Goal: Task Accomplishment & Management: Complete application form

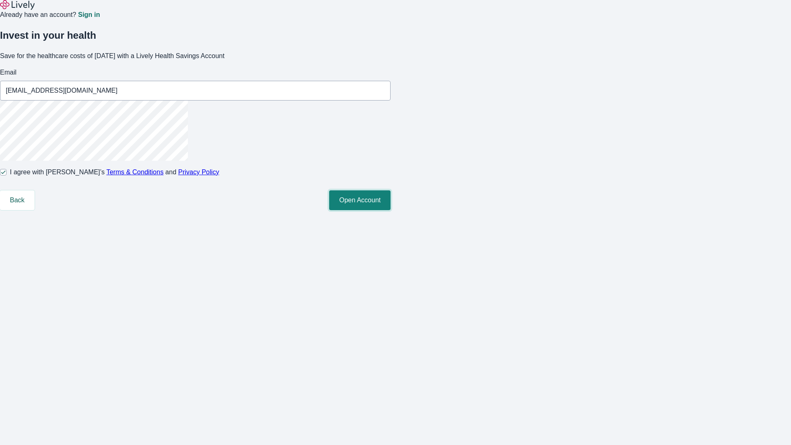
click at [390, 210] on button "Open Account" at bounding box center [359, 200] width 61 height 20
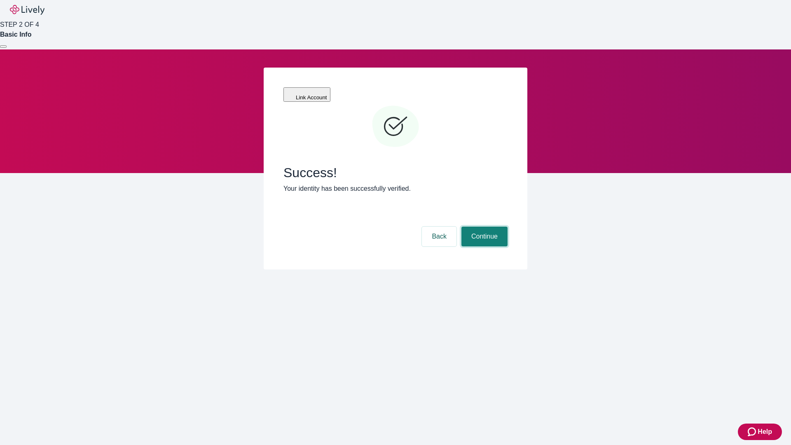
click at [483, 227] on button "Continue" at bounding box center [484, 237] width 46 height 20
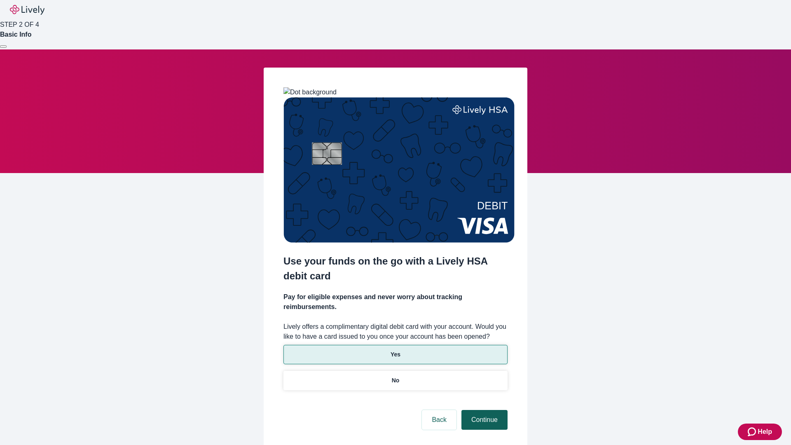
click at [395, 376] on p "No" at bounding box center [396, 380] width 8 height 9
click at [483, 410] on button "Continue" at bounding box center [484, 420] width 46 height 20
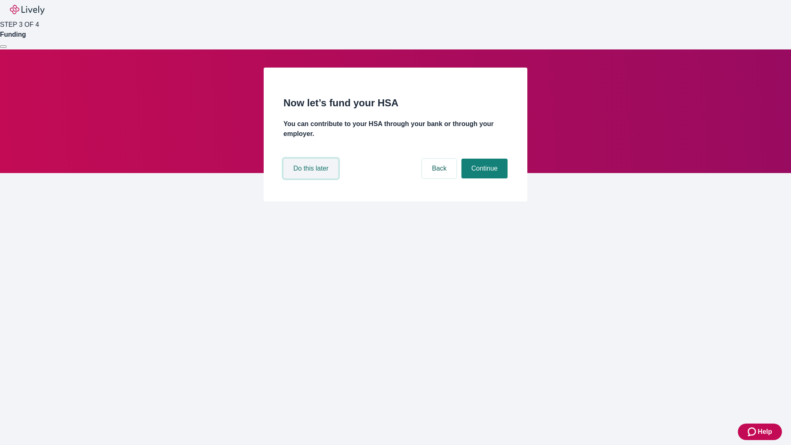
click at [312, 178] on button "Do this later" at bounding box center [310, 169] width 55 height 20
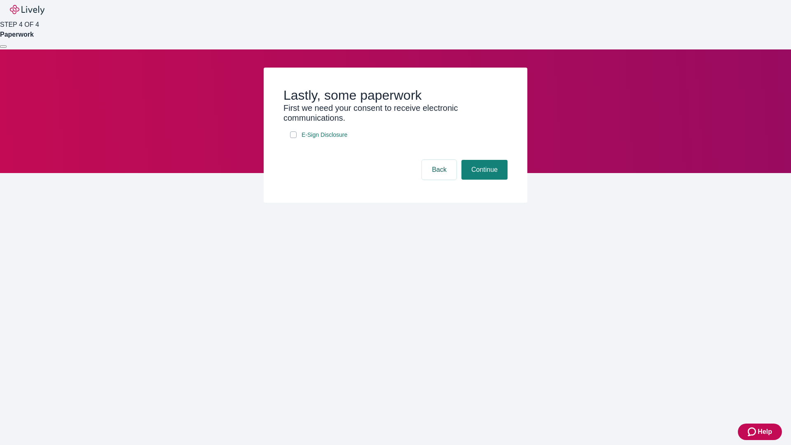
click at [293, 138] on input "E-Sign Disclosure" at bounding box center [293, 134] width 7 height 7
checkbox input "true"
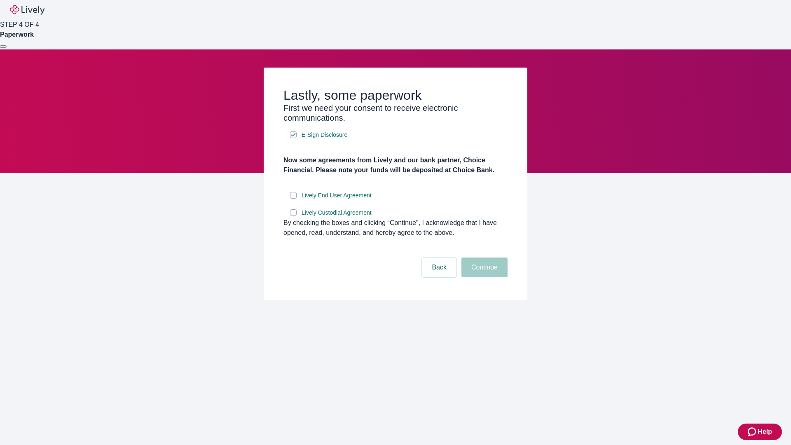
click at [293, 199] on input "Lively End User Agreement" at bounding box center [293, 195] width 7 height 7
checkbox input "true"
click at [293, 216] on input "Lively Custodial Agreement" at bounding box center [293, 212] width 7 height 7
checkbox input "true"
click at [483, 277] on button "Continue" at bounding box center [484, 267] width 46 height 20
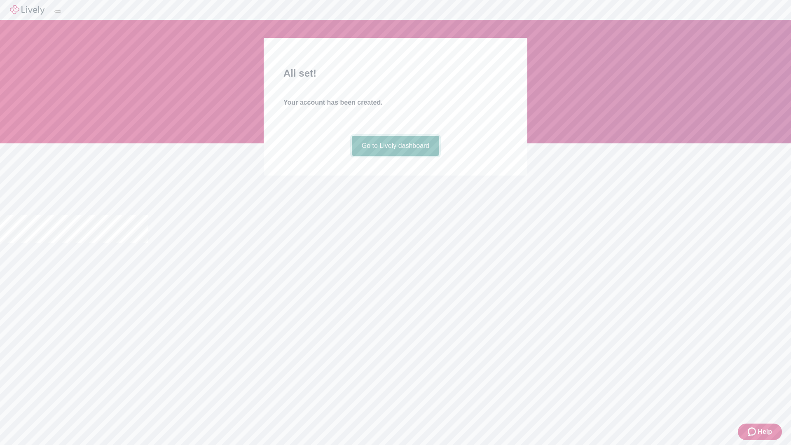
click at [395, 156] on link "Go to Lively dashboard" at bounding box center [396, 146] width 88 height 20
